Goal: Complete application form: Complete application form

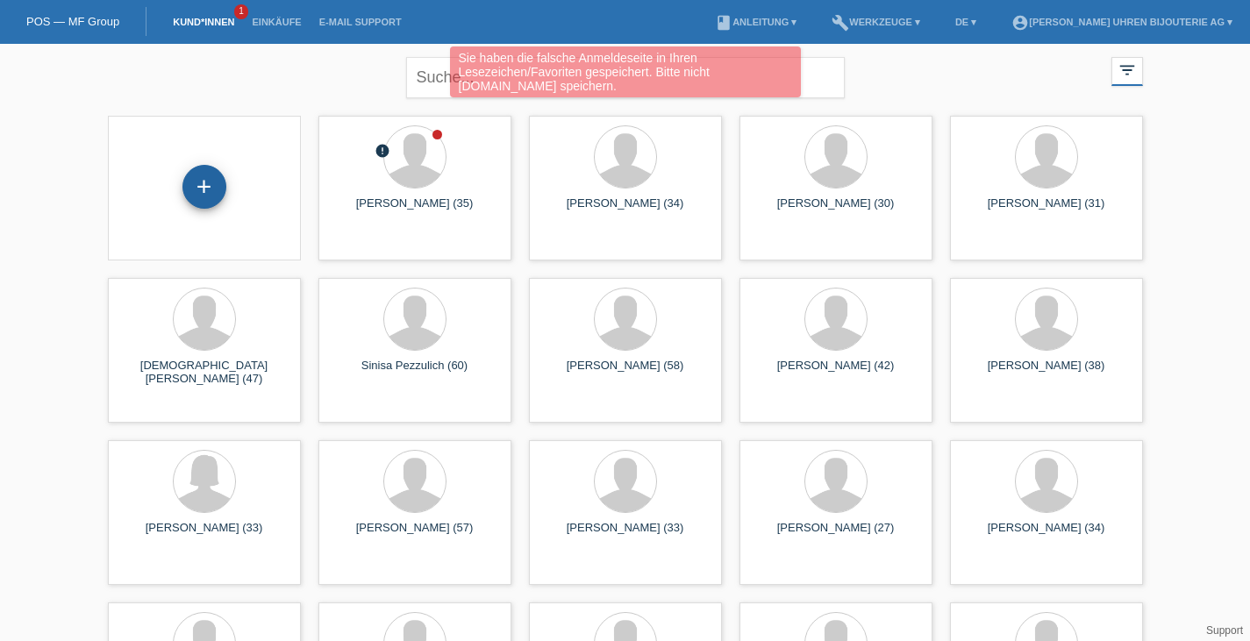
click at [213, 177] on div "+" at bounding box center [204, 187] width 44 height 44
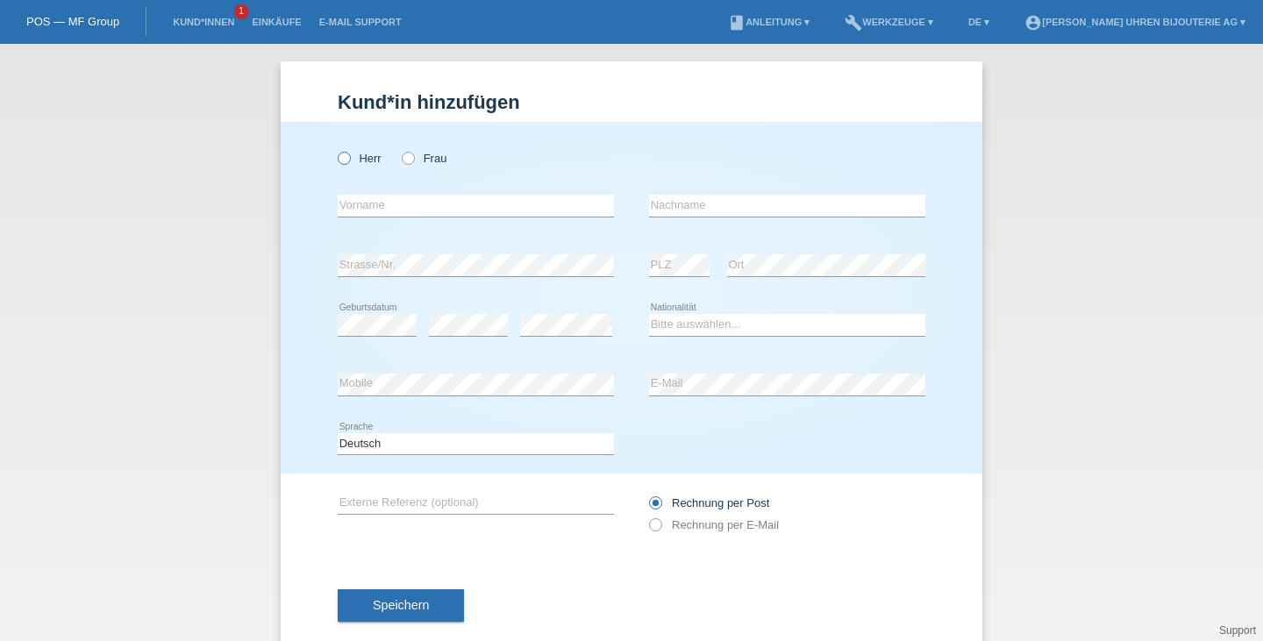
click at [335, 149] on icon at bounding box center [335, 149] width 0 height 0
click at [341, 157] on input "Herr" at bounding box center [343, 157] width 11 height 11
radio input "true"
click at [399, 213] on input "text" at bounding box center [476, 206] width 276 height 22
type input "Enrico"
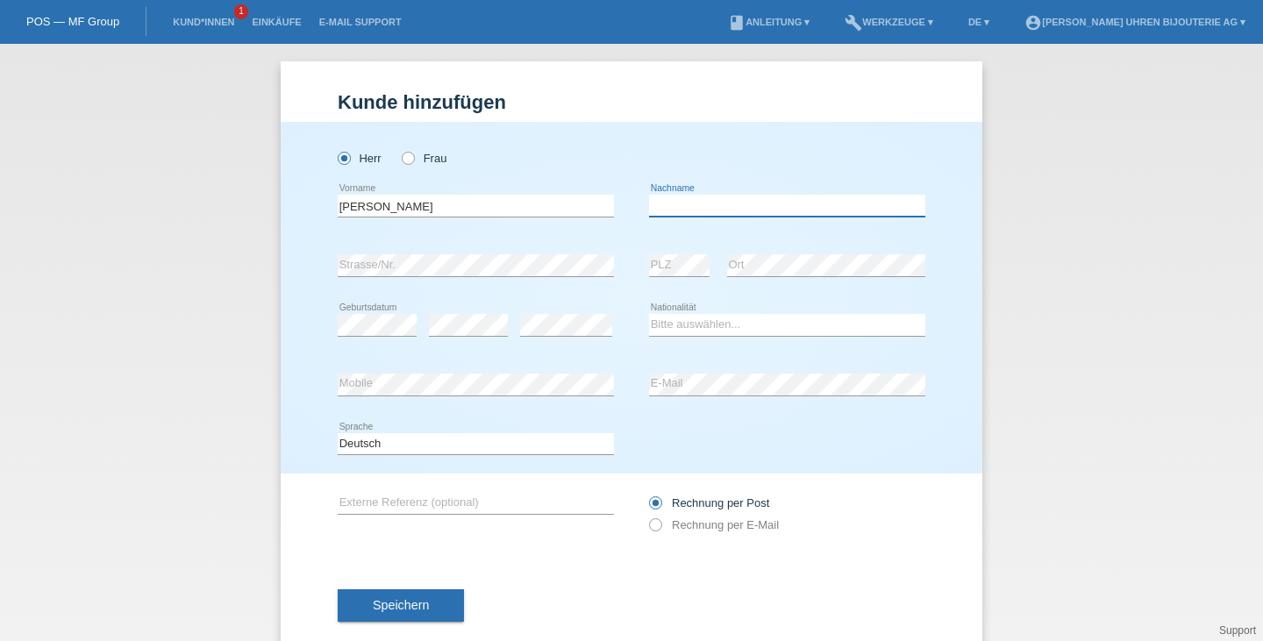
click at [765, 196] on input "text" at bounding box center [787, 206] width 276 height 22
click at [712, 196] on input "text" at bounding box center [787, 206] width 276 height 22
type input "[PERSON_NAME]"
click at [661, 326] on select "Bitte auswählen... Schweiz Deutschland Liechtenstein Österreich ------------ Af…" at bounding box center [787, 324] width 276 height 21
select select "IT"
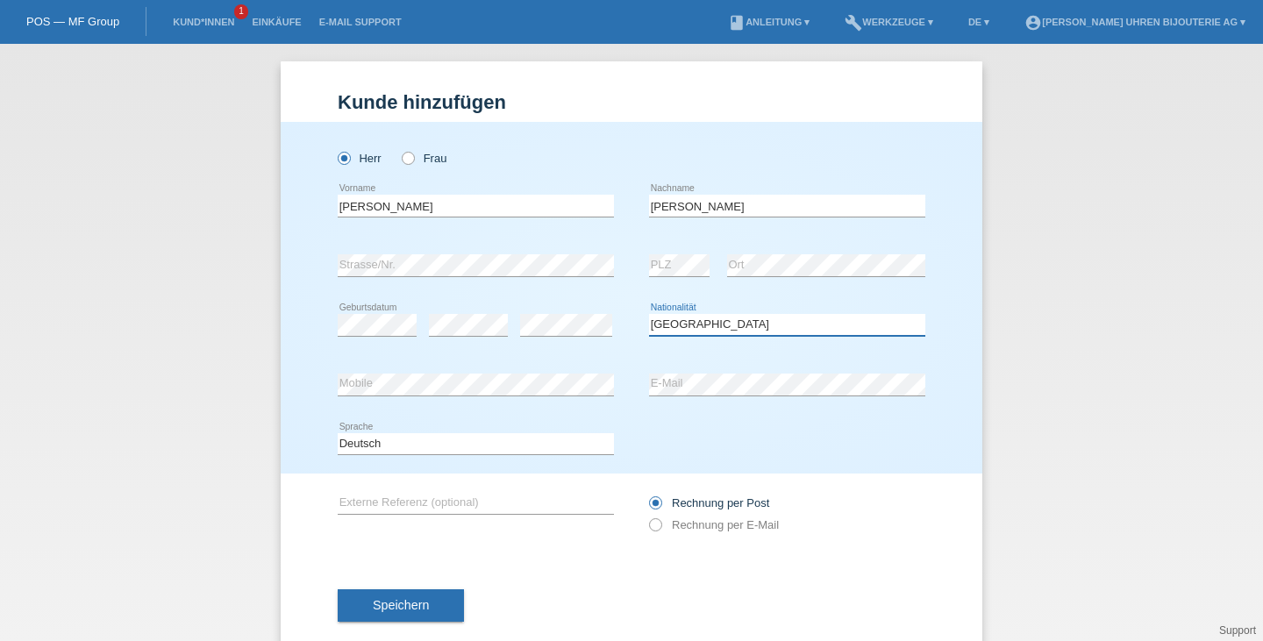
click at [649, 314] on select "Bitte auswählen... Schweiz Deutschland Liechtenstein Österreich ------------ Af…" at bounding box center [787, 324] width 276 height 21
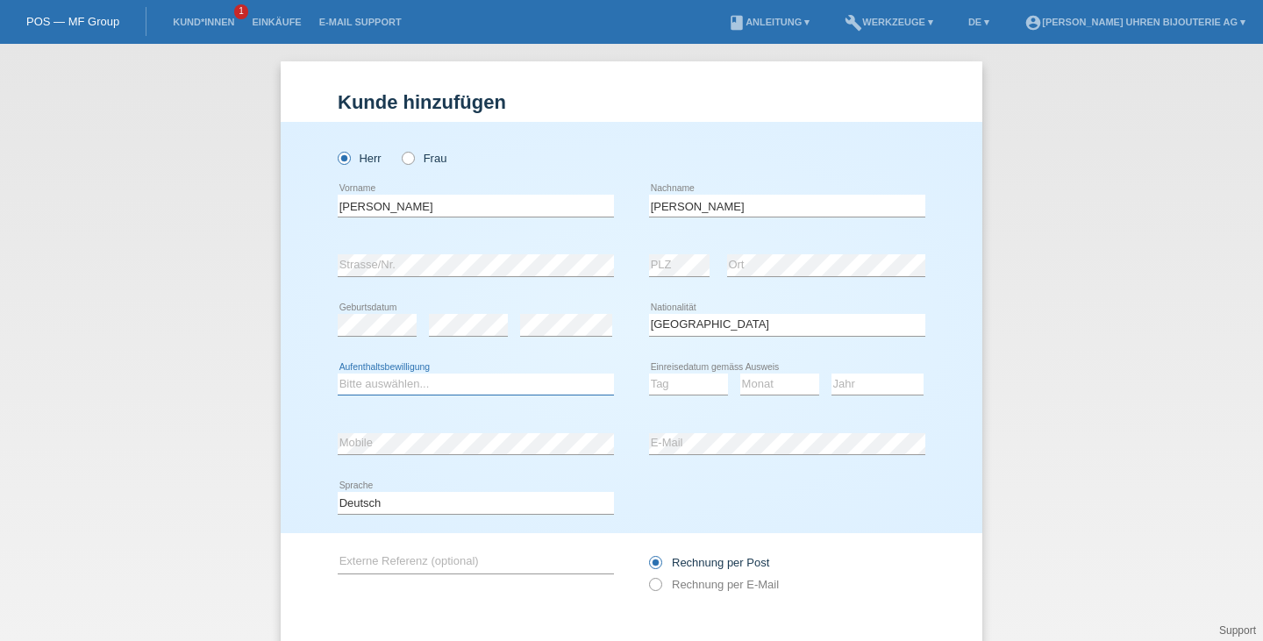
click at [389, 384] on select "Bitte auswählen... C B B - Flüchtlingsstatus Andere" at bounding box center [476, 384] width 276 height 21
select select "C"
click at [338, 374] on select "Bitte auswählen... C B B - Flüchtlingsstatus Andere" at bounding box center [476, 384] width 276 height 21
click at [678, 382] on select "Tag 01 02 03 04 05 06 07 08 09 10 11" at bounding box center [688, 384] width 79 height 21
select select "01"
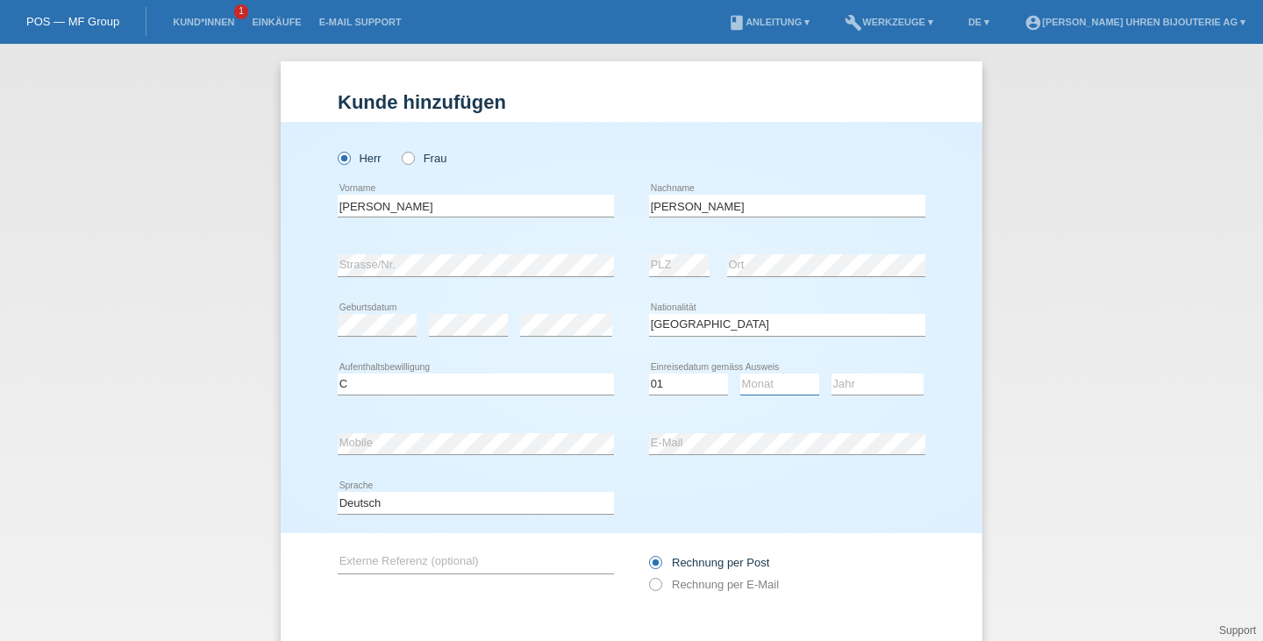
click at [748, 386] on select "Monat 01 02 03 04 05 06 07 08 09 10 11" at bounding box center [779, 384] width 79 height 21
select select "02"
click at [838, 386] on select "Jahr 2025 2024 2023 2022 2021 2020 2019 2018 2017 2016 2015 2014 2013 2012 2011…" at bounding box center [877, 384] width 92 height 21
select select "2013"
click at [480, 562] on input "text" at bounding box center [476, 563] width 276 height 22
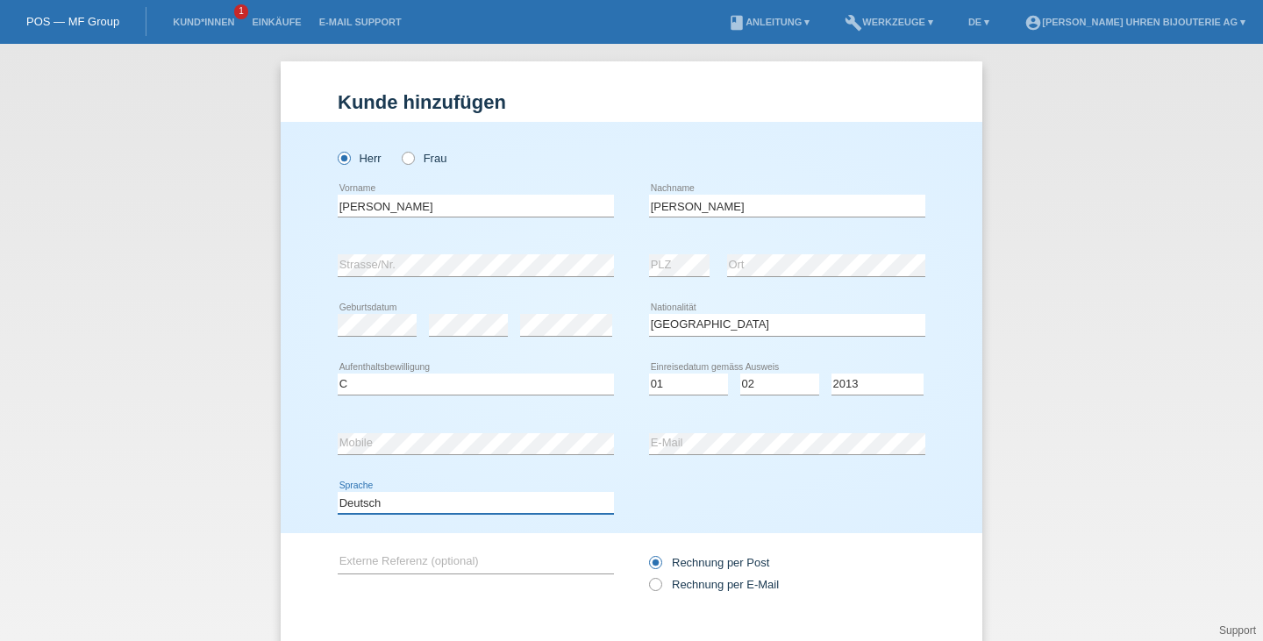
click at [384, 510] on select "Deutsch Français Italiano English" at bounding box center [476, 502] width 276 height 21
select select "en"
click at [338, 492] on select "Deutsch Français Italiano English" at bounding box center [476, 502] width 276 height 21
click at [416, 563] on input "text" at bounding box center [476, 563] width 276 height 22
paste input "116300/128"
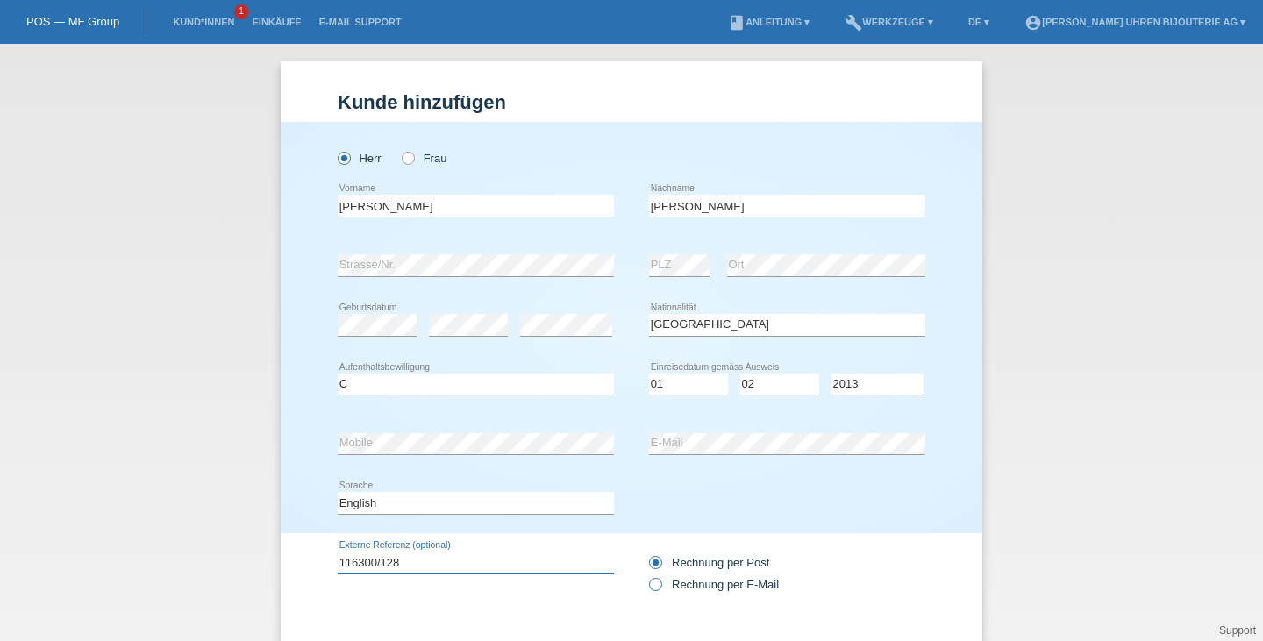
type input "116300/128"
click at [646, 575] on icon at bounding box center [646, 575] width 0 height 0
click at [649, 591] on input "Rechnung per E-Mail" at bounding box center [654, 589] width 11 height 22
radio input "true"
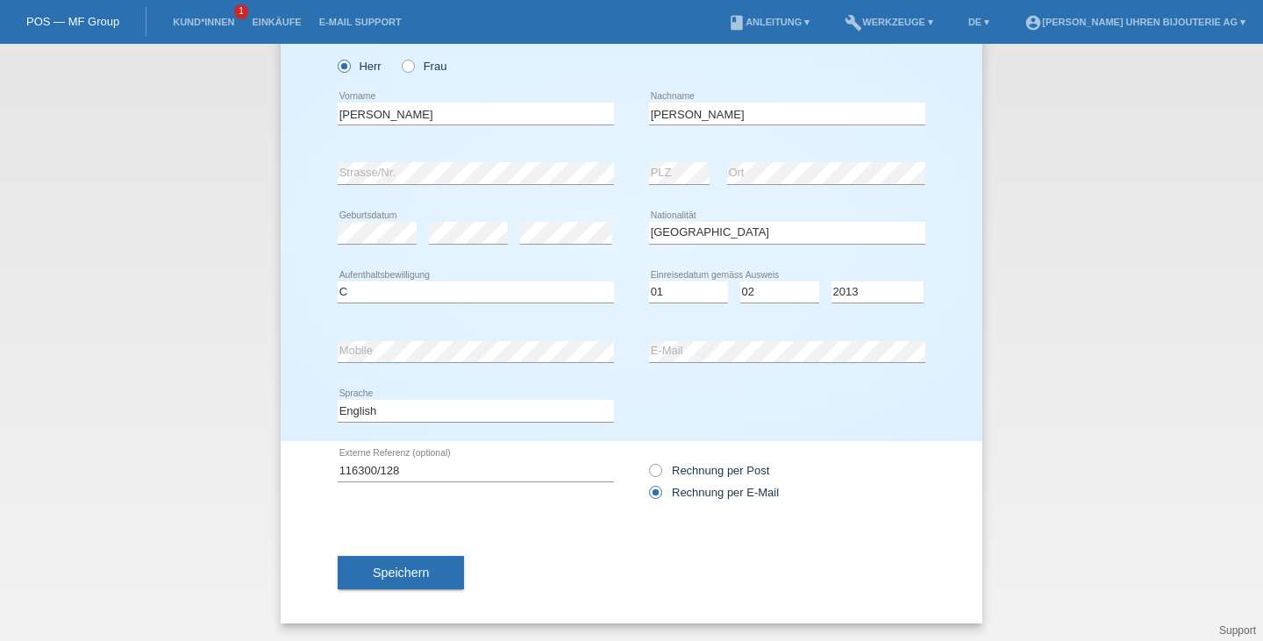
scroll to position [92, 0]
click at [383, 602] on div "Speichern" at bounding box center [632, 573] width 588 height 102
click at [394, 582] on button "Speichern" at bounding box center [401, 572] width 126 height 33
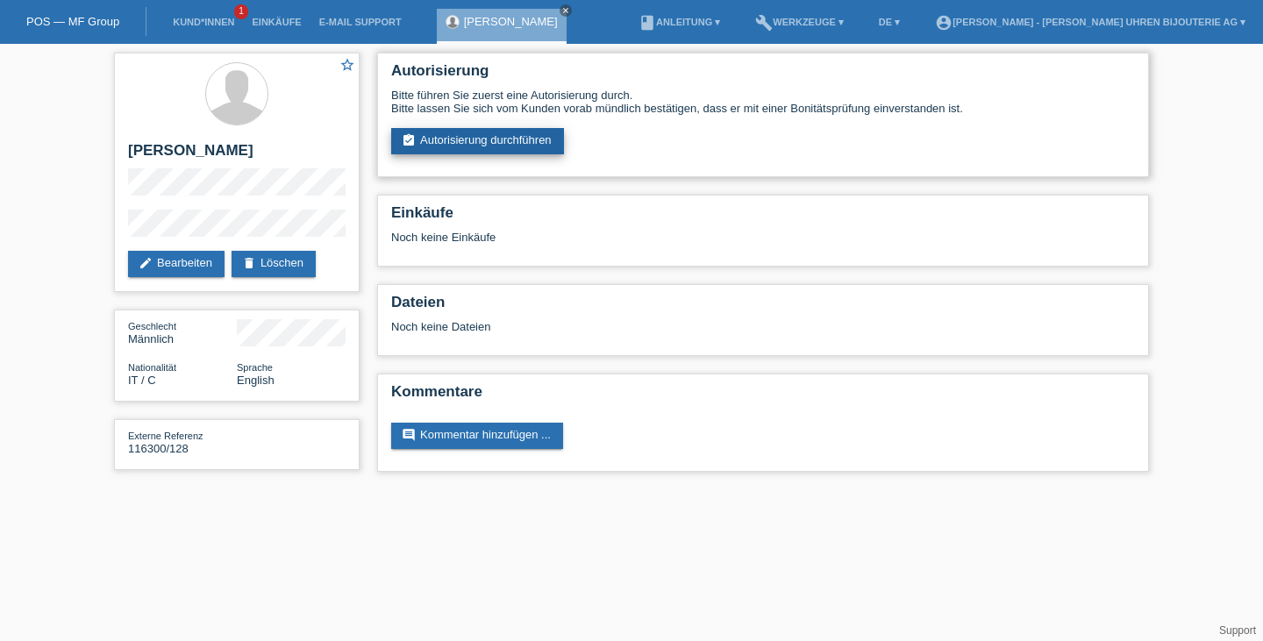
click at [513, 150] on link "assignment_turned_in Autorisierung durchführen" at bounding box center [477, 141] width 173 height 26
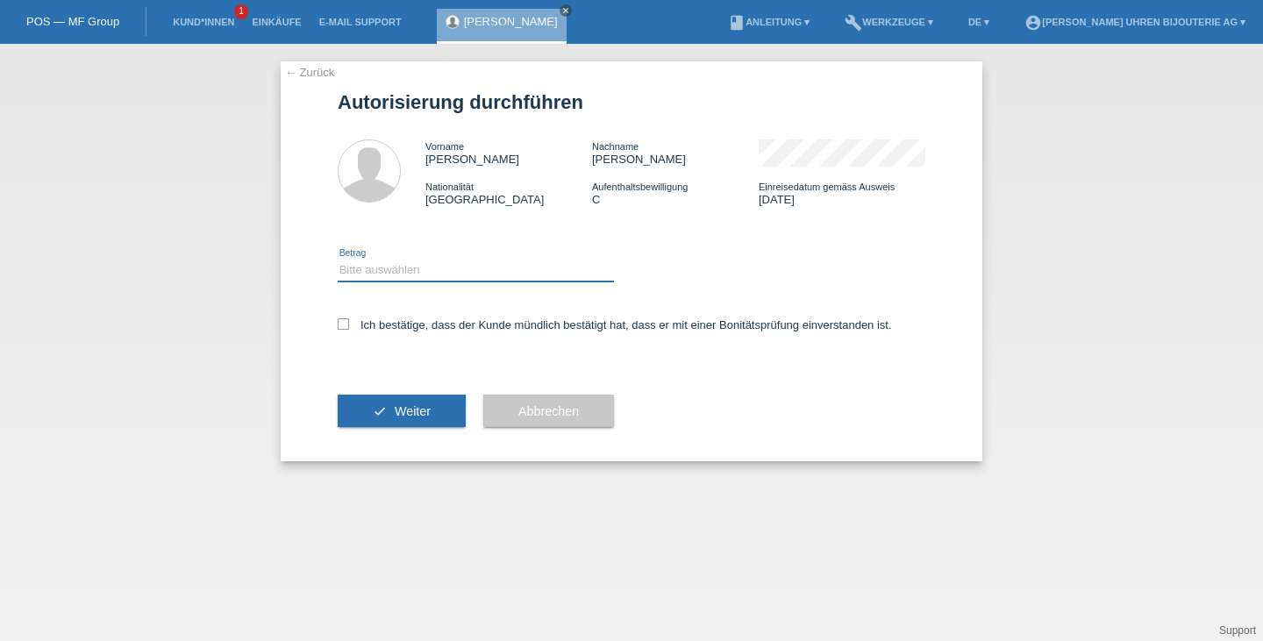
click at [457, 271] on select "Bitte auswählen CHF 1.00 - CHF 499.00 CHF 500.00 - CHF 1'999.00 CHF 2'000.00 - …" at bounding box center [476, 270] width 276 height 21
select select "3"
click at [338, 260] on select "Bitte auswählen CHF 1.00 - CHF 499.00 CHF 500.00 - CHF 1'999.00 CHF 2'000.00 - …" at bounding box center [476, 270] width 276 height 21
click at [356, 331] on label "Ich bestätige, dass der Kunde mündlich bestätigt hat, dass er mit einer Bonität…" at bounding box center [615, 324] width 554 height 13
click at [349, 330] on input "Ich bestätige, dass der Kunde mündlich bestätigt hat, dass er mit einer Bonität…" at bounding box center [343, 323] width 11 height 11
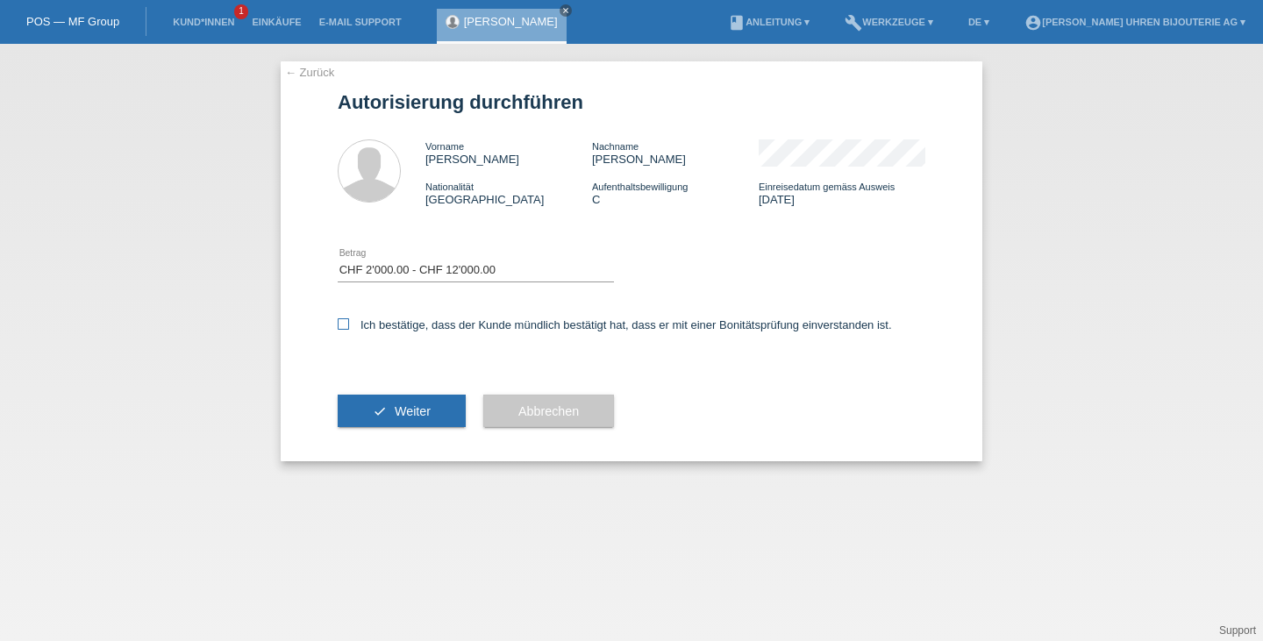
checkbox input "true"
click at [400, 404] on button "check Weiter" at bounding box center [402, 411] width 128 height 33
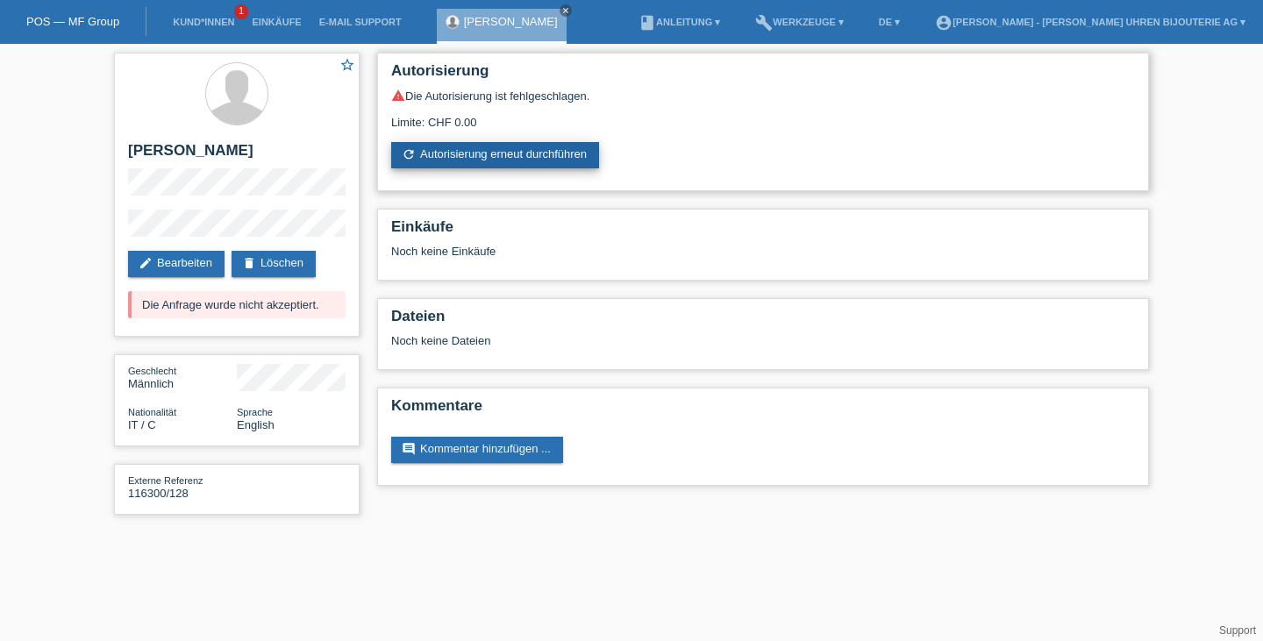
click at [429, 159] on link "refresh Autorisierung erneut durchführen" at bounding box center [495, 155] width 208 height 26
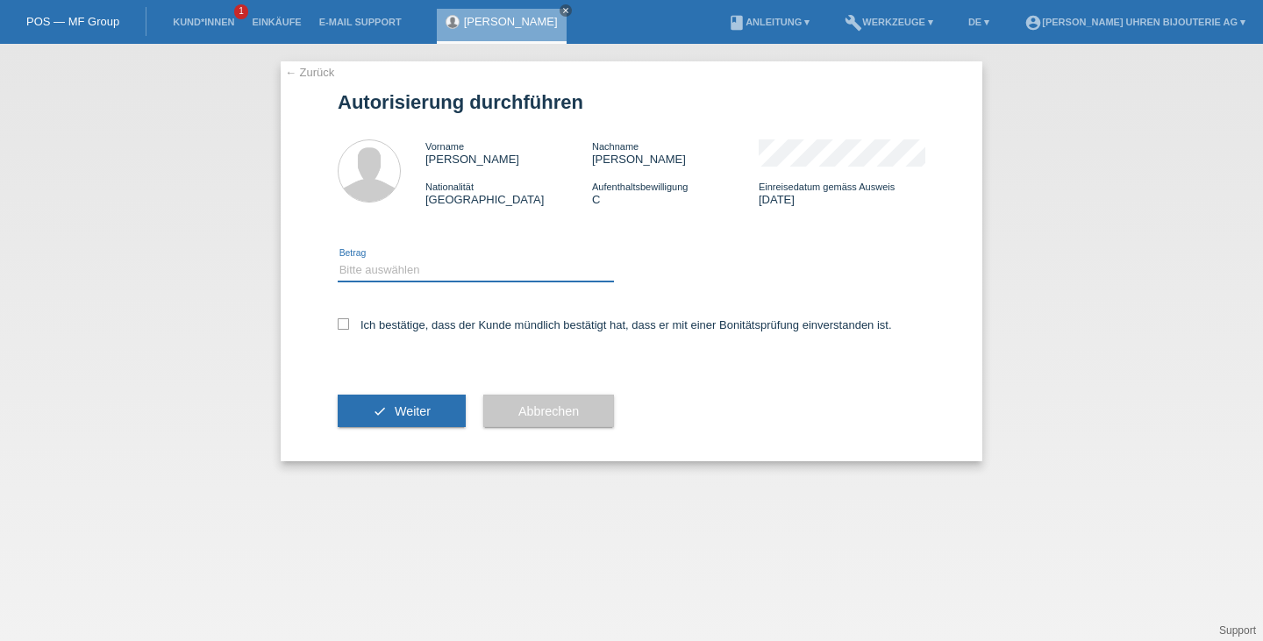
click at [424, 267] on select "Bitte auswählen CHF 1.00 - CHF 499.00 CHF 500.00 - CHF 1'999.00 CHF 2'000.00 - …" at bounding box center [476, 270] width 276 height 21
select select "3"
click at [338, 260] on select "Bitte auswählen CHF 1.00 - CHF 499.00 CHF 500.00 - CHF 1'999.00 CHF 2'000.00 - …" at bounding box center [476, 270] width 276 height 21
click at [343, 325] on icon at bounding box center [343, 323] width 11 height 11
click at [343, 325] on input "Ich bestätige, dass der Kunde mündlich bestätigt hat, dass er mit einer Bonität…" at bounding box center [343, 323] width 11 height 11
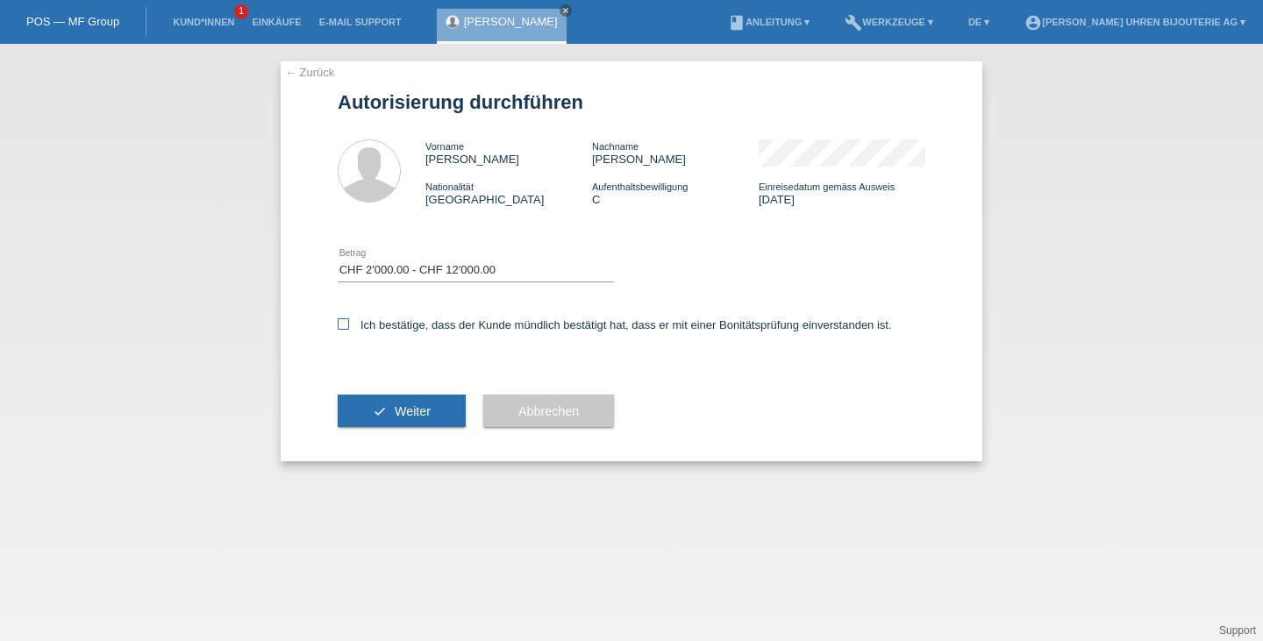
checkbox input "true"
click at [370, 405] on button "check Weiter" at bounding box center [402, 411] width 128 height 33
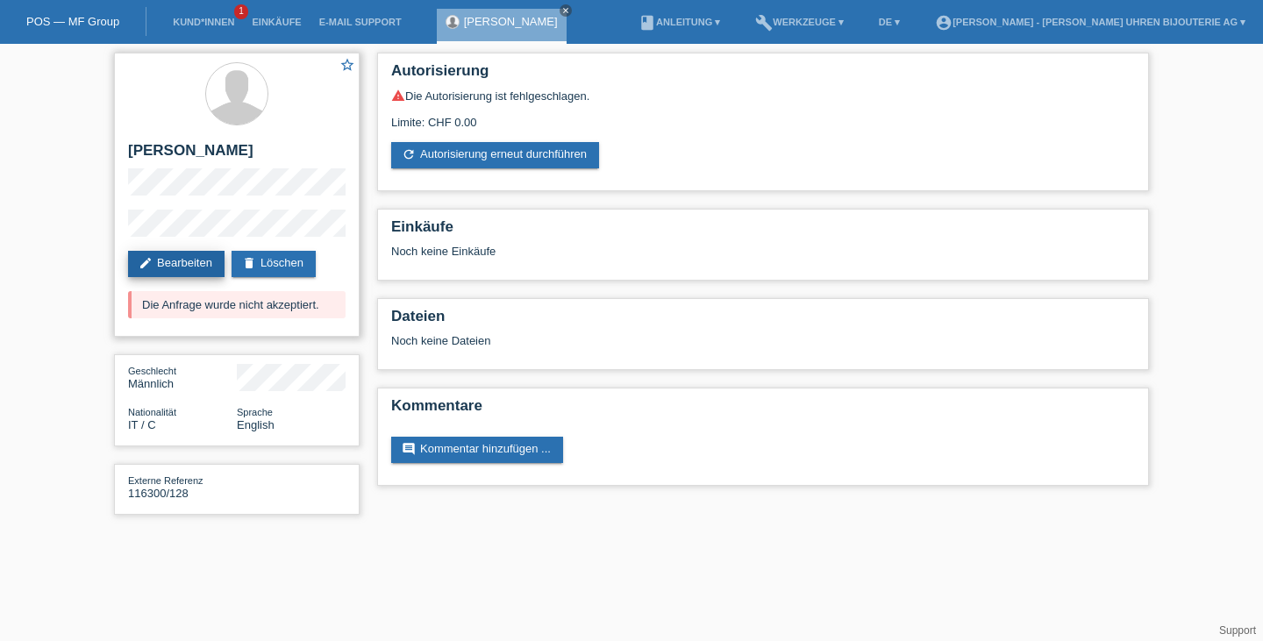
click at [168, 260] on link "edit Bearbeiten" at bounding box center [176, 264] width 96 height 26
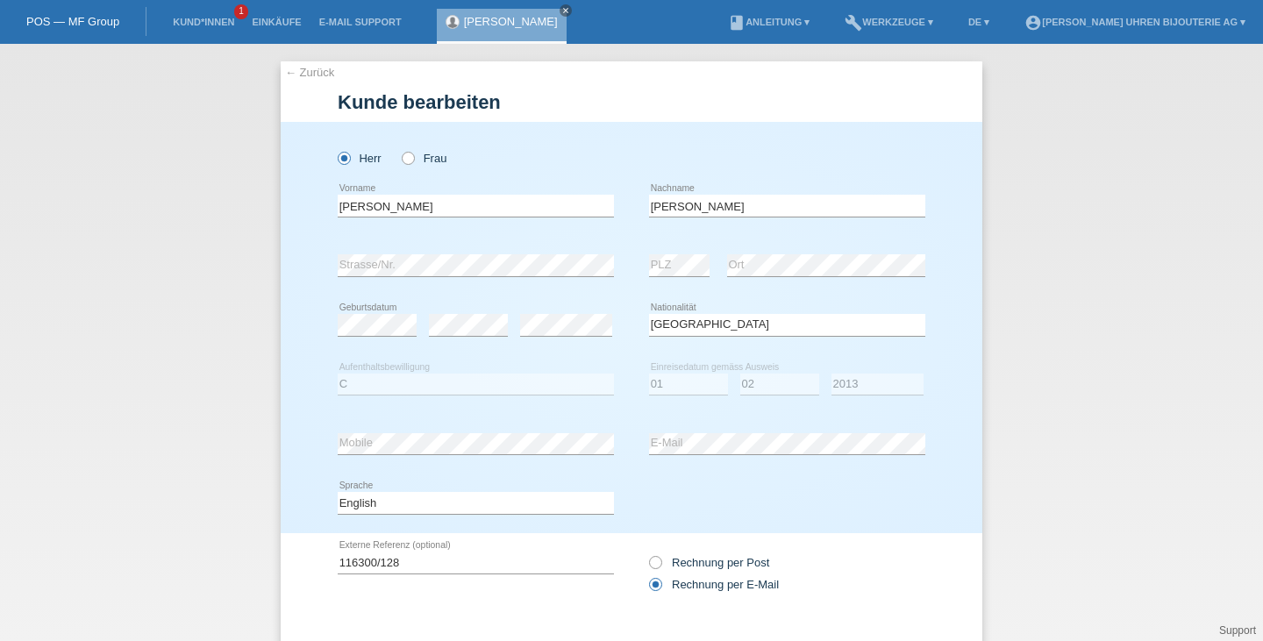
select select "IT"
select select "C"
select select "01"
select select "02"
select select "2013"
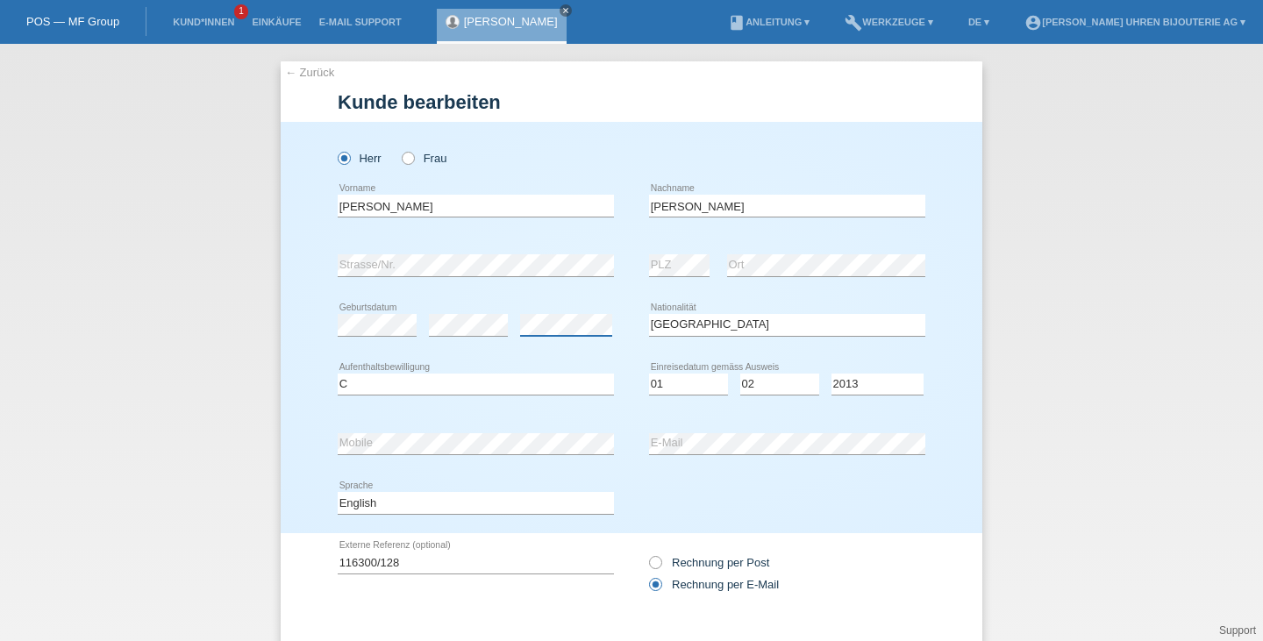
scroll to position [93, 0]
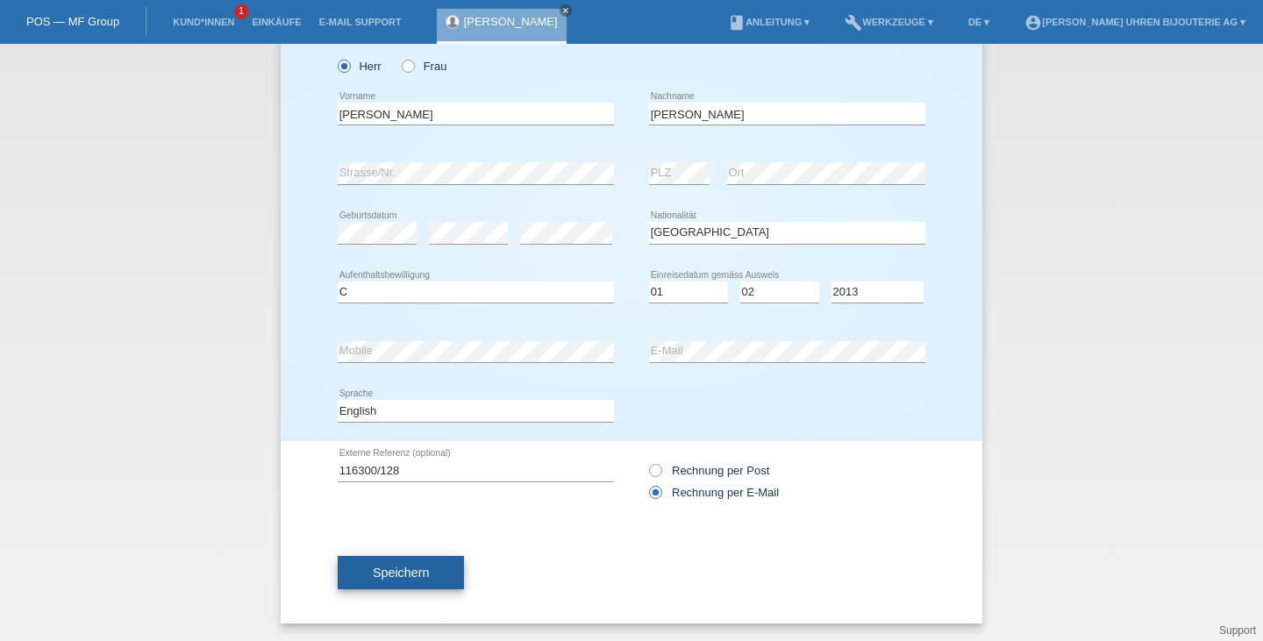
click at [419, 577] on span "Speichern" at bounding box center [401, 573] width 56 height 14
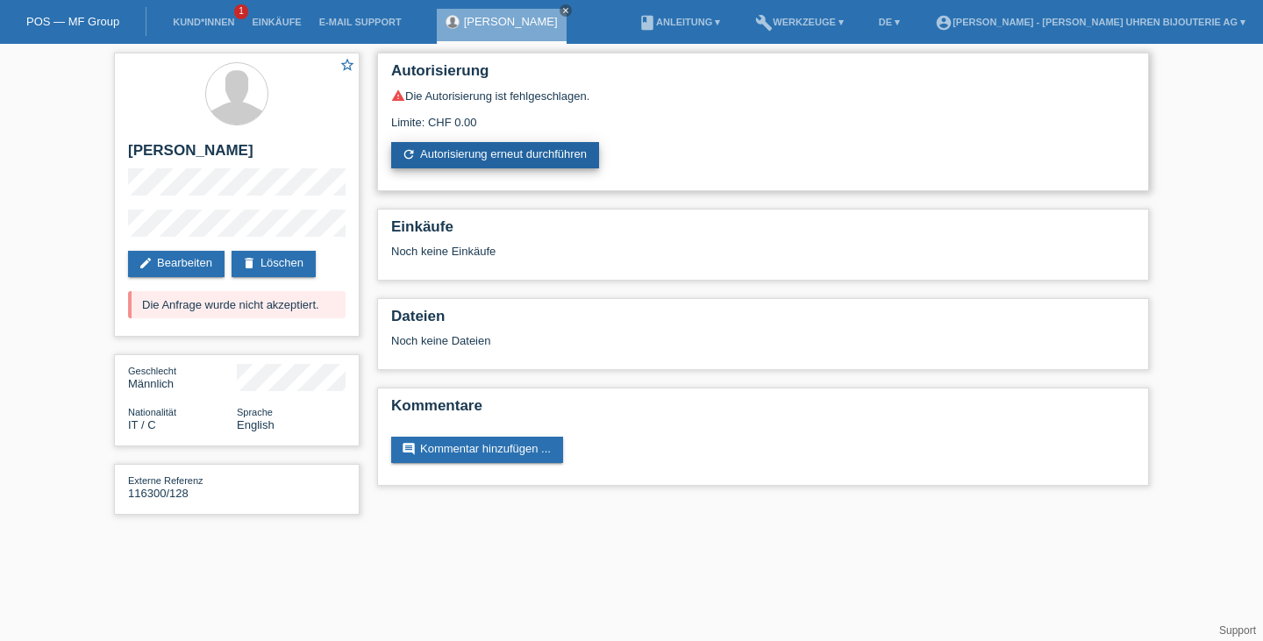
click at [493, 153] on link "refresh Autorisierung erneut durchführen" at bounding box center [495, 155] width 208 height 26
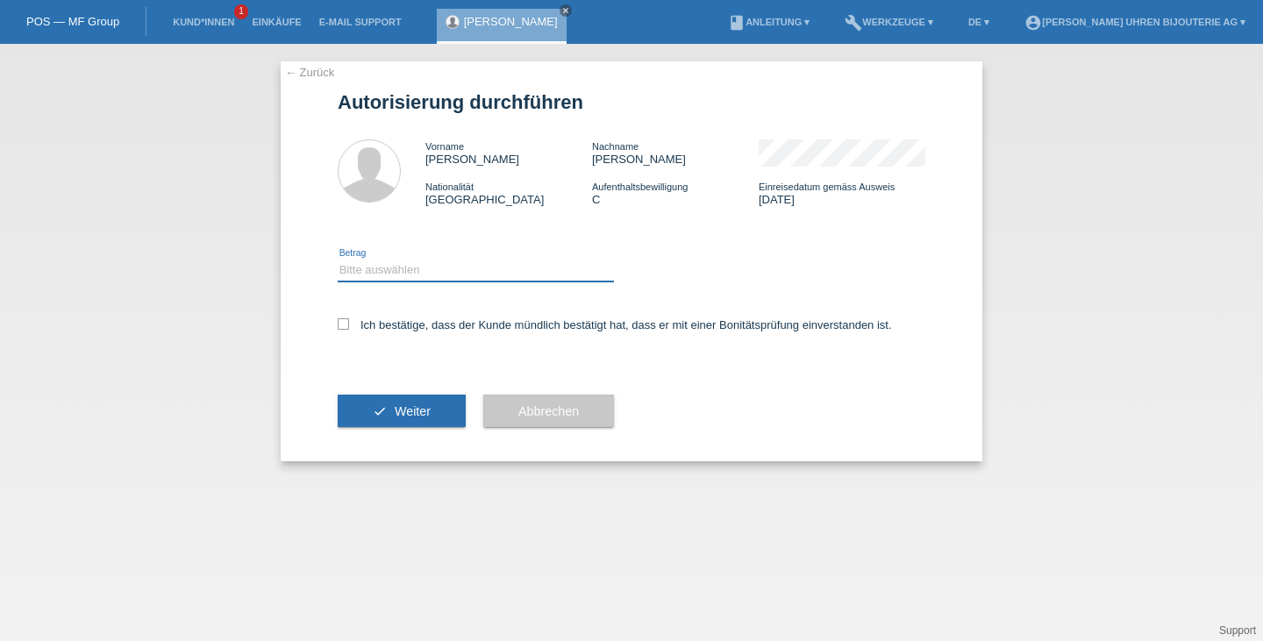
click at [437, 268] on select "Bitte auswählen CHF 1.00 - CHF 499.00 CHF 500.00 - CHF 1'999.00 CHF 2'000.00 - …" at bounding box center [476, 270] width 276 height 21
select select "3"
click at [338, 260] on select "Bitte auswählen CHF 1.00 - CHF 499.00 CHF 500.00 - CHF 1'999.00 CHF 2'000.00 - …" at bounding box center [476, 270] width 276 height 21
click at [347, 325] on icon at bounding box center [343, 323] width 11 height 11
click at [347, 325] on input "Ich bestätige, dass der Kunde mündlich bestätigt hat, dass er mit einer Bonität…" at bounding box center [343, 323] width 11 height 11
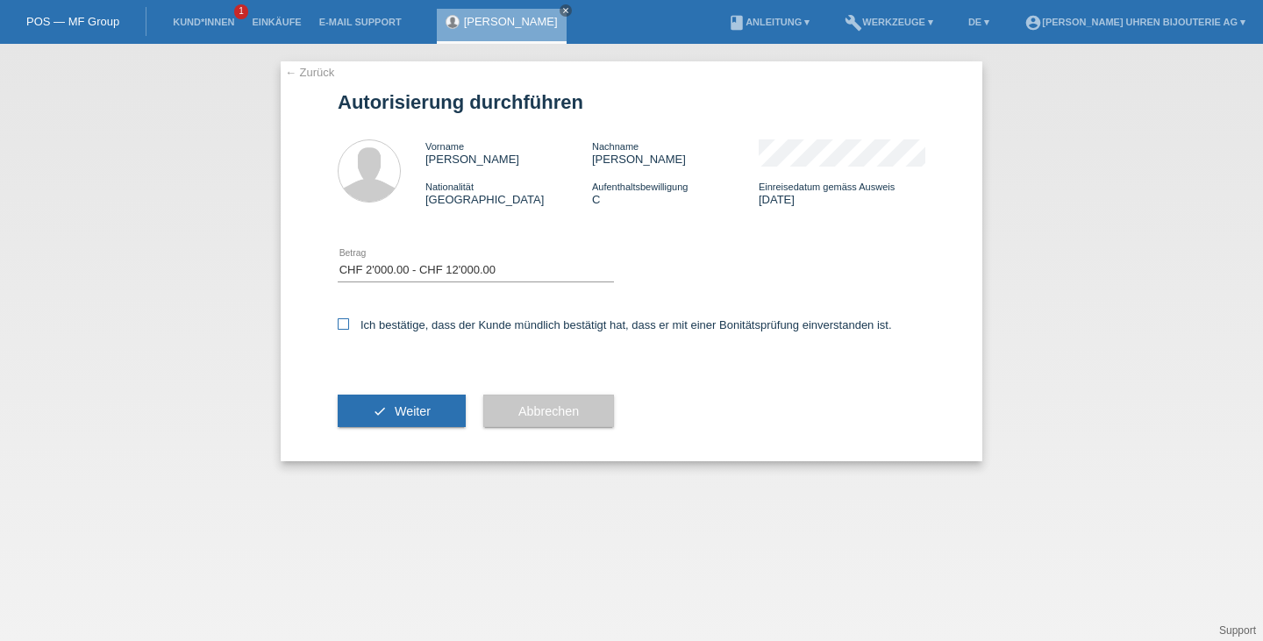
checkbox input "true"
click at [405, 417] on span "Weiter" at bounding box center [413, 411] width 36 height 14
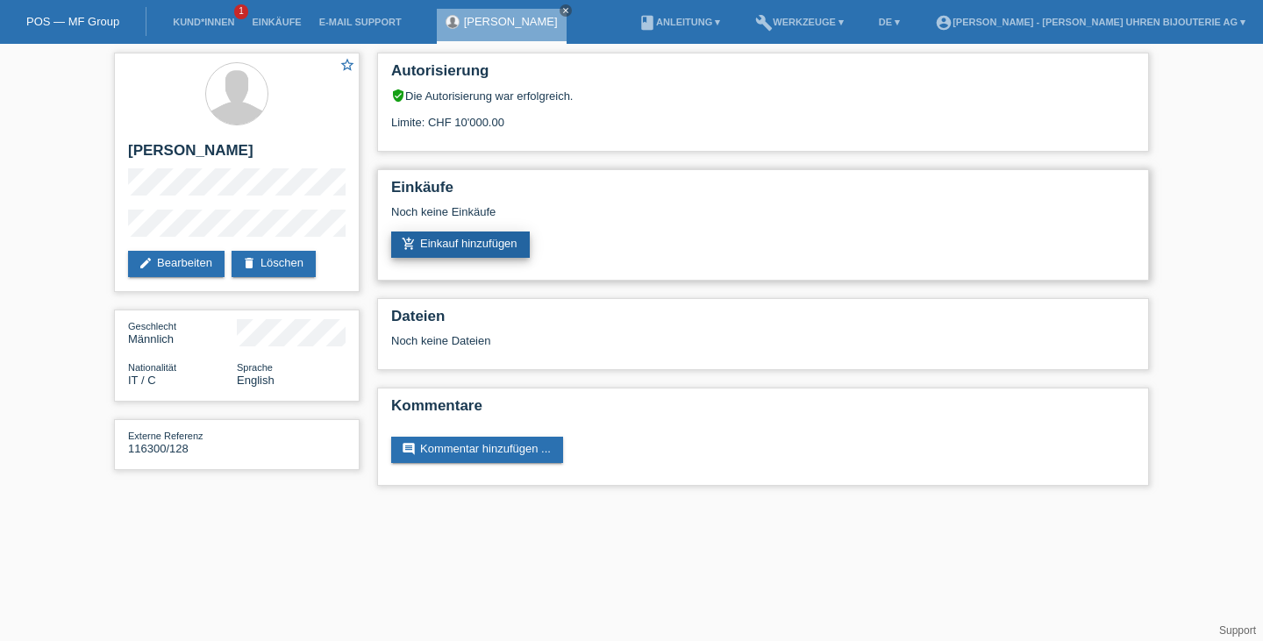
click at [458, 250] on link "add_shopping_cart Einkauf hinzufügen" at bounding box center [460, 245] width 139 height 26
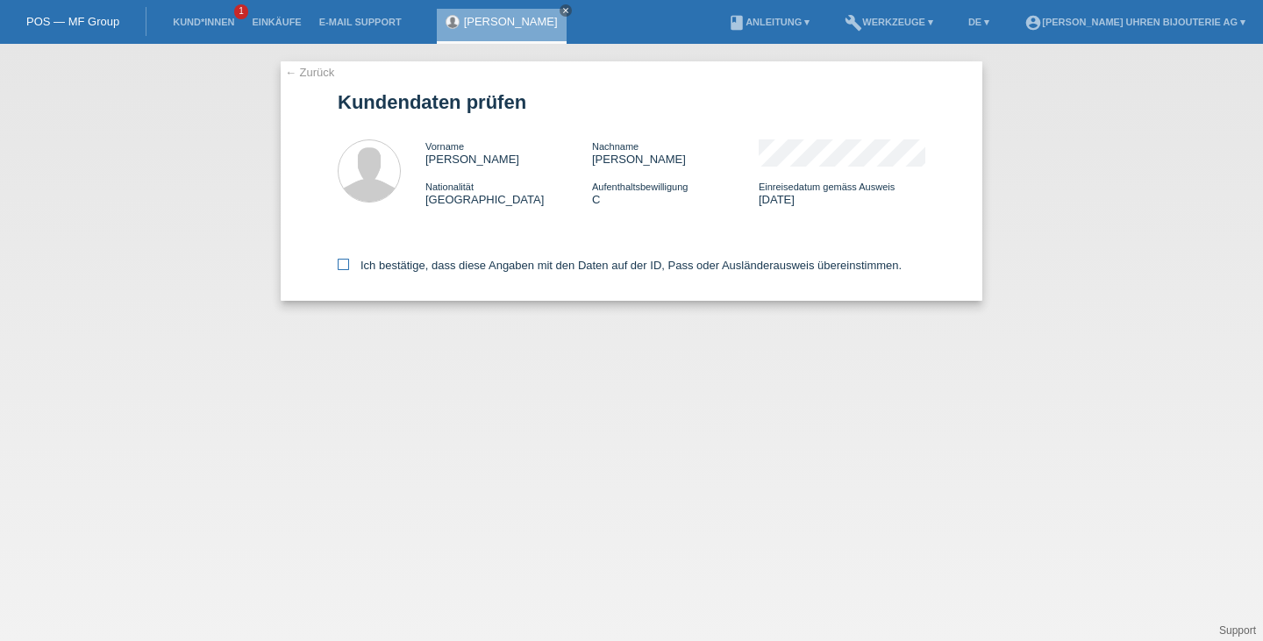
click at [342, 263] on icon at bounding box center [343, 264] width 11 height 11
click at [342, 263] on input "Ich bestätige, dass diese Angaben mit den Daten auf der ID, Pass oder Ausländer…" at bounding box center [343, 264] width 11 height 11
checkbox input "true"
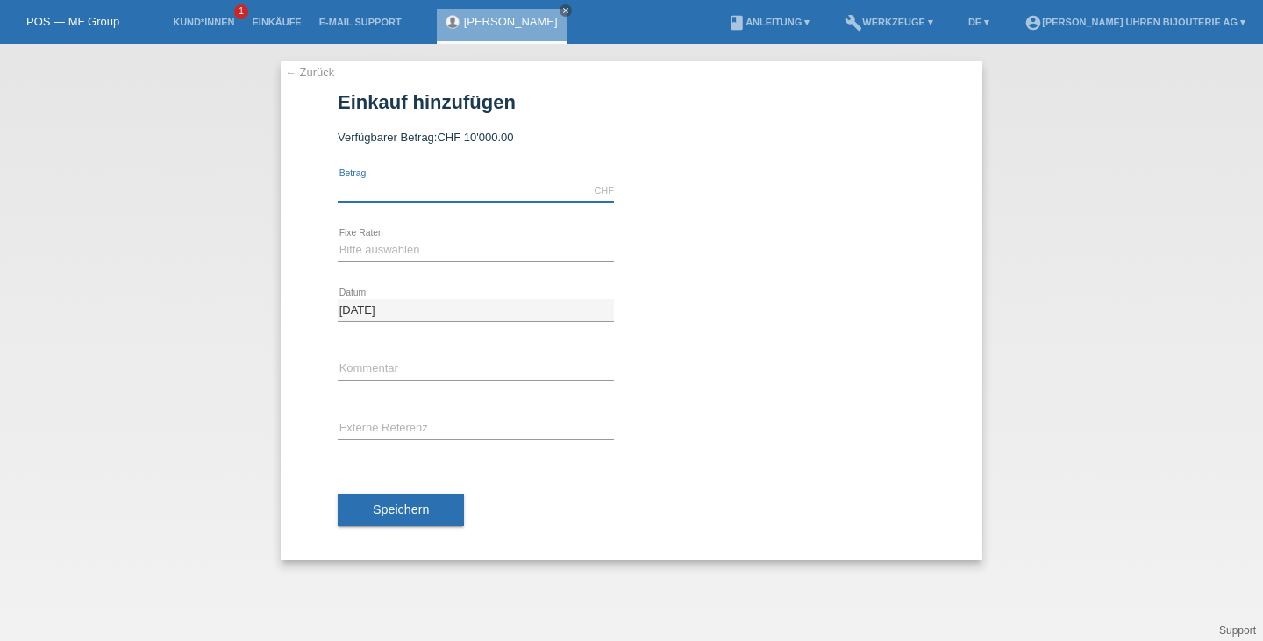
click at [402, 180] on input "text" at bounding box center [476, 191] width 276 height 22
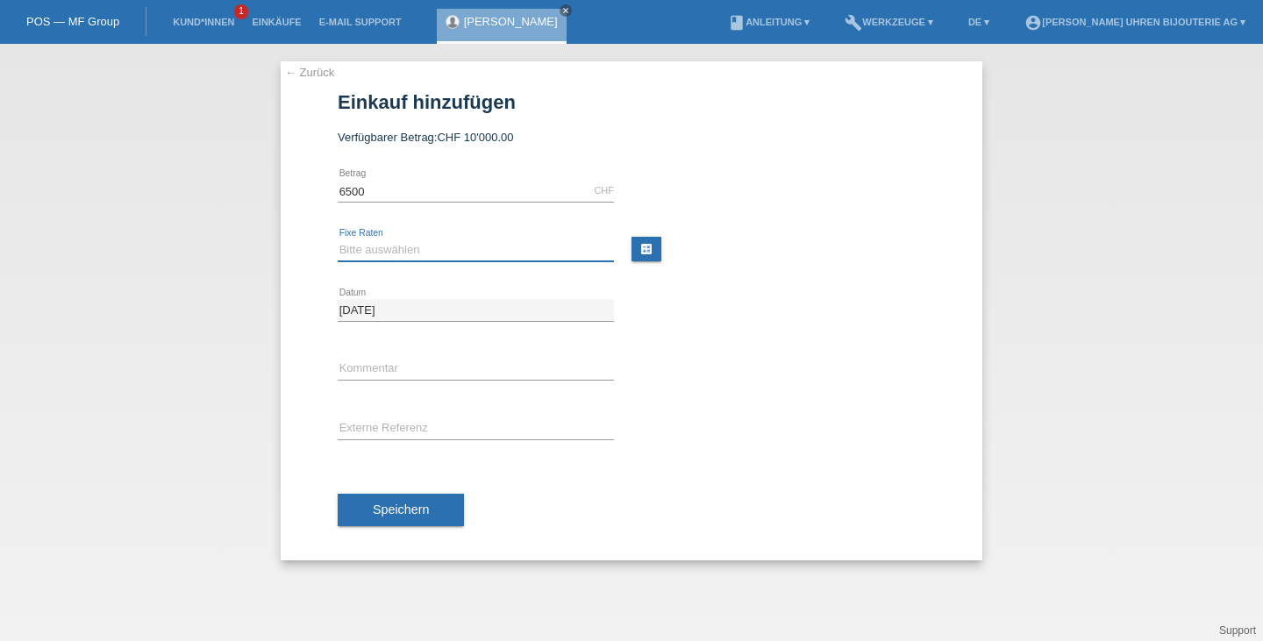
type input "6500.00"
click at [378, 250] on select "Bitte auswählen 6 Raten 12 Raten 18 Raten 24 Raten" at bounding box center [476, 249] width 276 height 21
select select "541"
click at [338, 239] on select "Bitte auswählen 6 Raten 12 Raten 18 Raten 24 Raten" at bounding box center [476, 249] width 276 height 21
click at [391, 365] on input "text" at bounding box center [476, 370] width 276 height 22
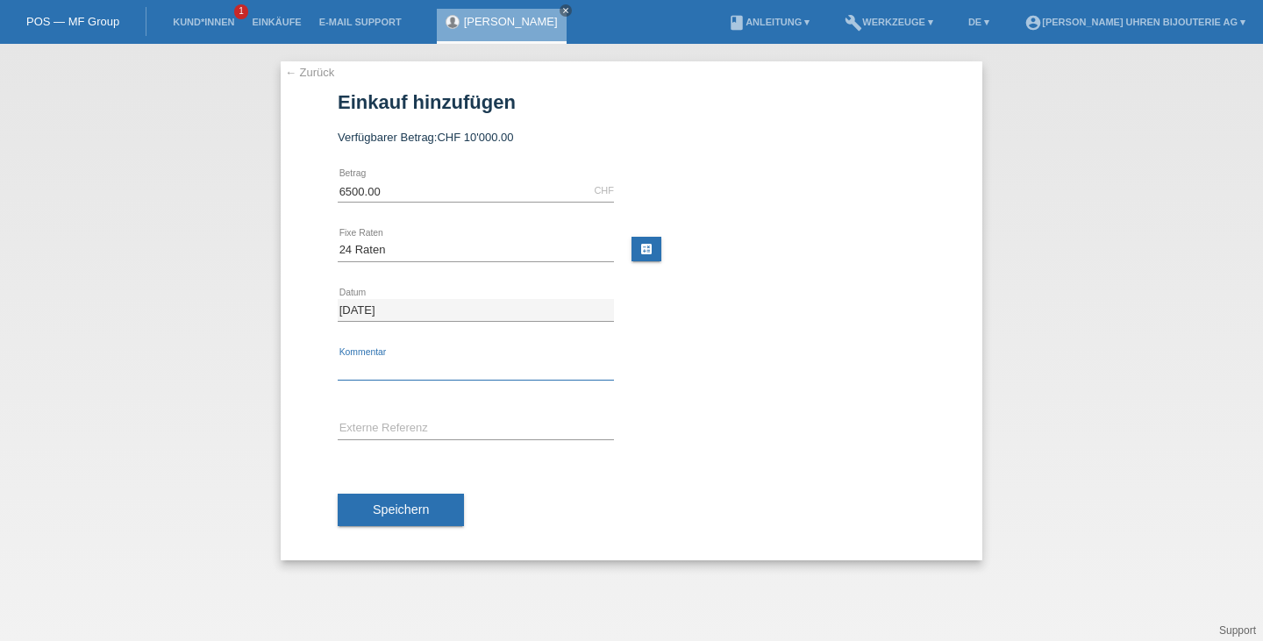
type input "BG"
click at [404, 430] on input "text" at bounding box center [476, 429] width 276 height 22
paste input "116300/128"
type input "116300/128"
click at [397, 504] on span "Speichern" at bounding box center [401, 510] width 56 height 14
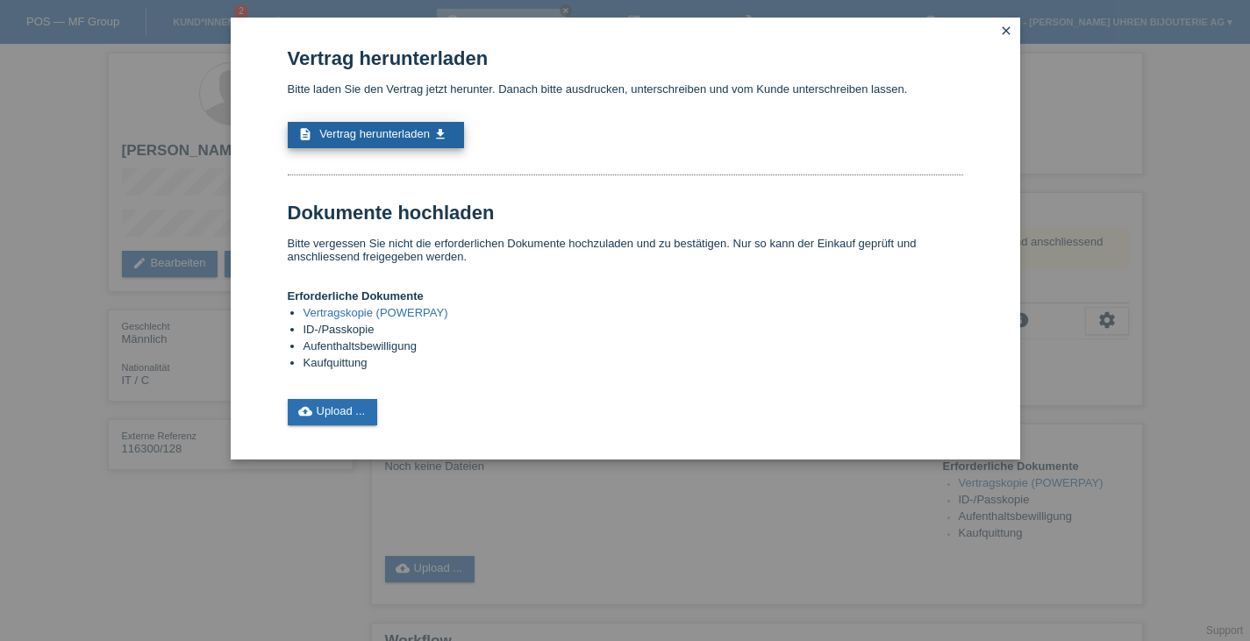
click at [359, 138] on span "Vertrag herunterladen" at bounding box center [374, 133] width 111 height 13
